Goal: Task Accomplishment & Management: Manage account settings

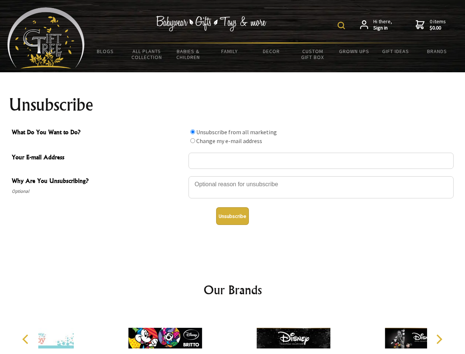
click at [343, 25] on img at bounding box center [341, 25] width 7 height 7
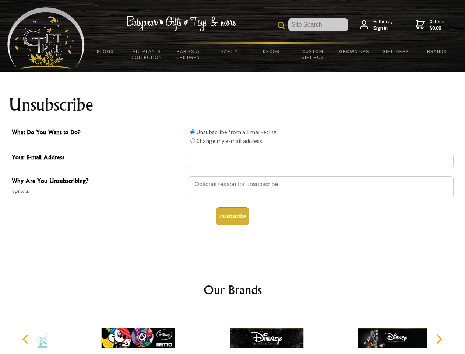
click at [233, 176] on div at bounding box center [321, 188] width 265 height 26
click at [193, 132] on input "What Do You Want to Do?" at bounding box center [192, 131] width 5 height 5
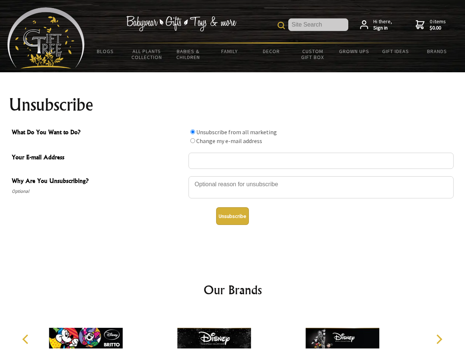
click at [193, 140] on input "What Do You Want to Do?" at bounding box center [192, 140] width 5 height 5
radio input "true"
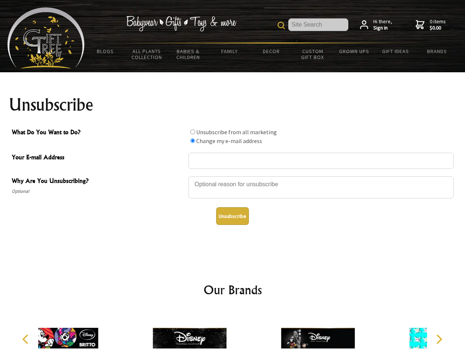
click at [232, 216] on button "Unsubscribe" at bounding box center [232, 216] width 33 height 18
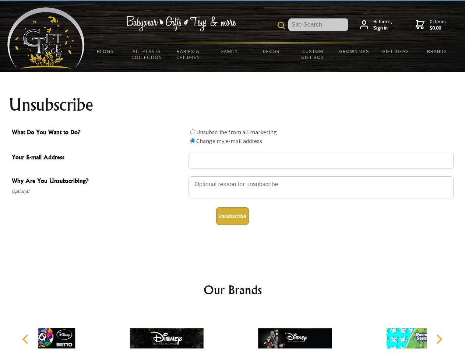
click at [233, 332] on div at bounding box center [295, 338] width 128 height 57
click at [27, 339] on icon "Previous" at bounding box center [26, 339] width 10 height 10
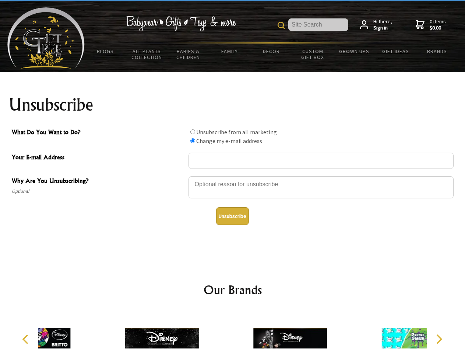
click at [439, 339] on icon "Next" at bounding box center [439, 339] width 10 height 10
